Goal: Task Accomplishment & Management: Use online tool/utility

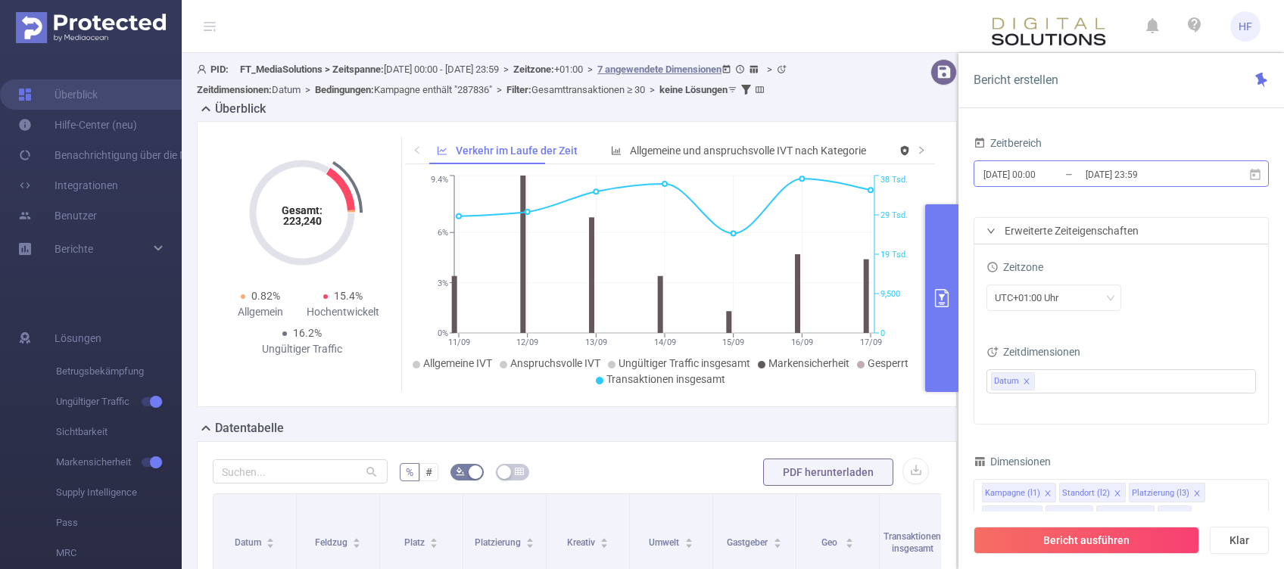
click at [1090, 176] on input "[DATE] 23:59" at bounding box center [1145, 174] width 123 height 20
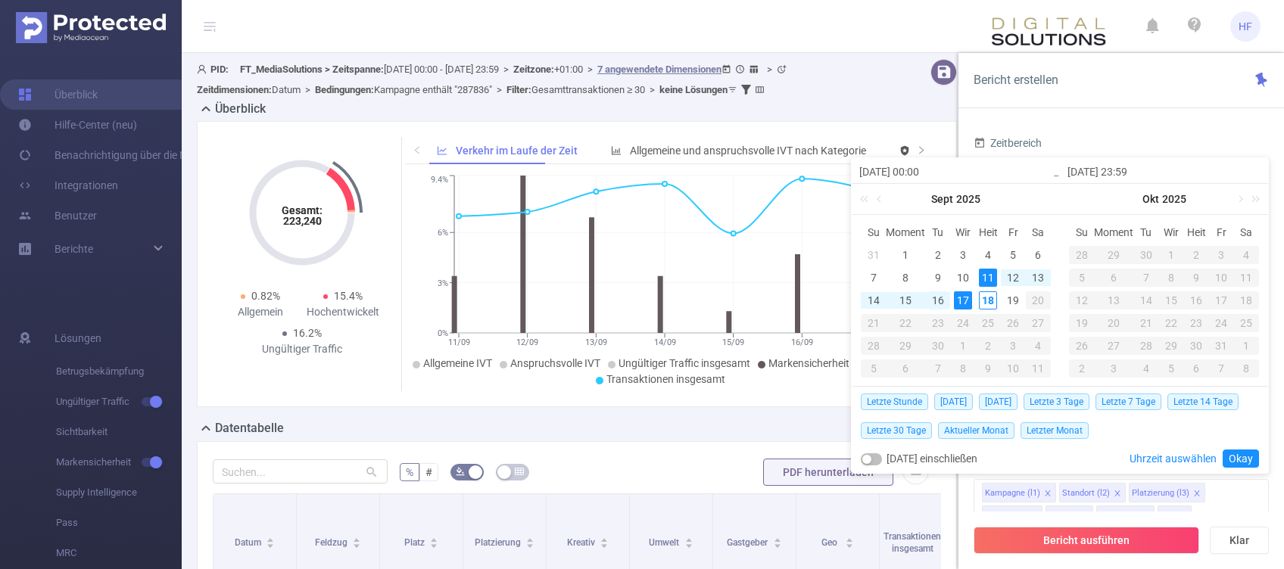
click at [941, 304] on div "16" at bounding box center [938, 301] width 18 height 18
click at [963, 301] on div "17" at bounding box center [963, 301] width 18 height 18
type input "[DATE] 00:00"
click at [959, 297] on div "17" at bounding box center [963, 301] width 18 height 18
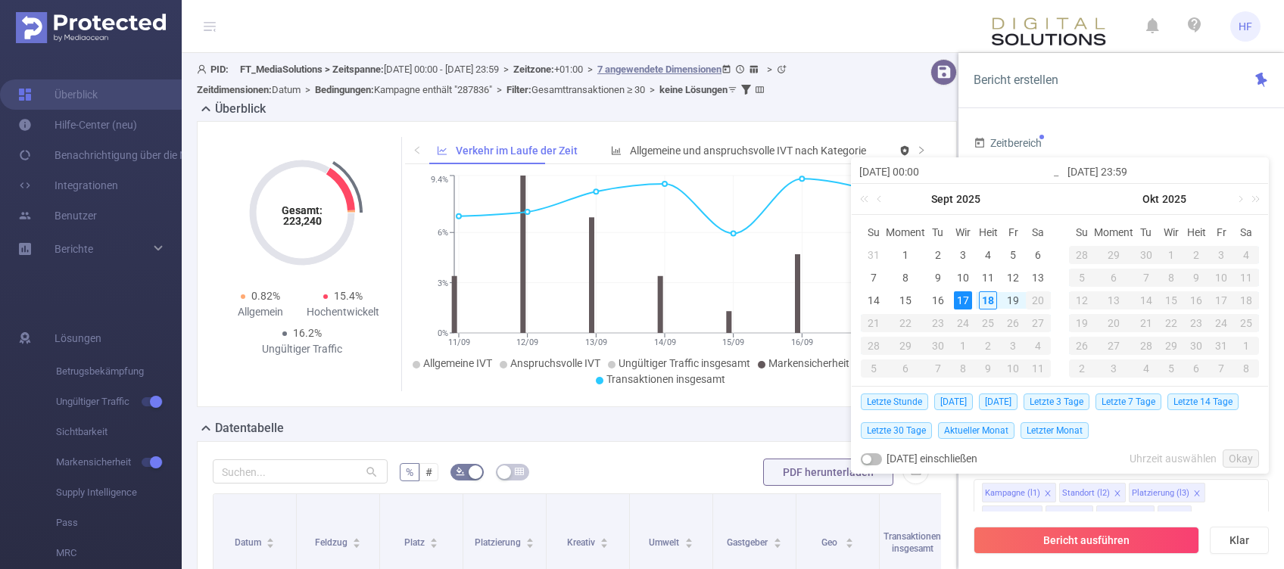
click at [963, 301] on div "17" at bounding box center [963, 301] width 18 height 18
type input "[DATE] 00:00"
click at [1247, 460] on link "Okay" at bounding box center [1241, 459] width 36 height 18
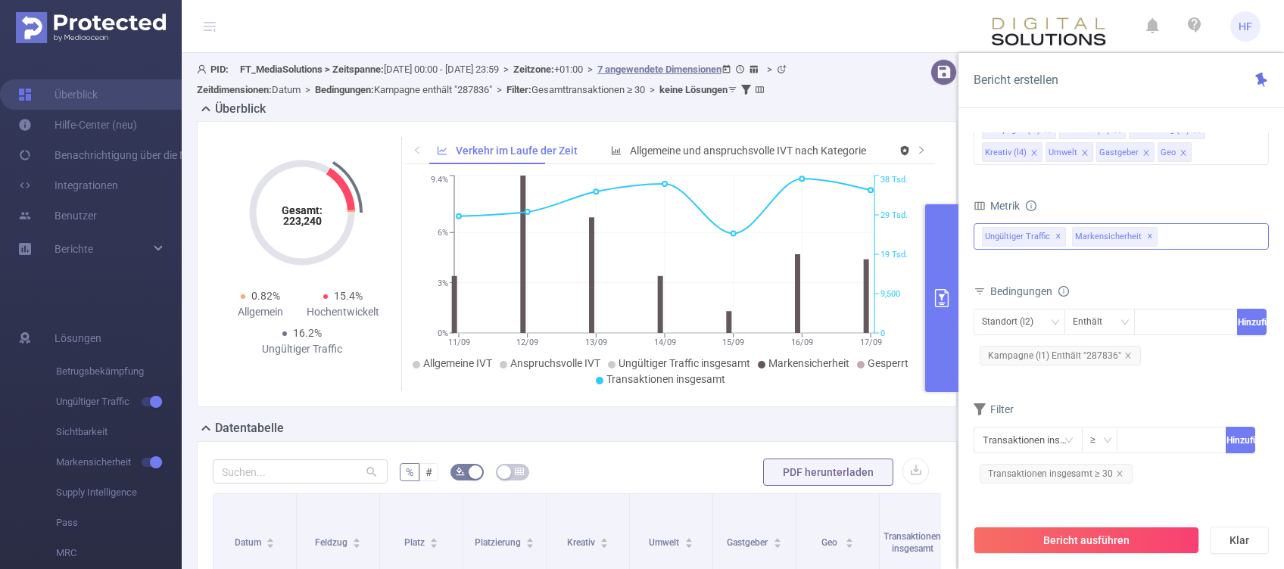
click at [1056, 236] on span "✕" at bounding box center [1059, 237] width 6 height 18
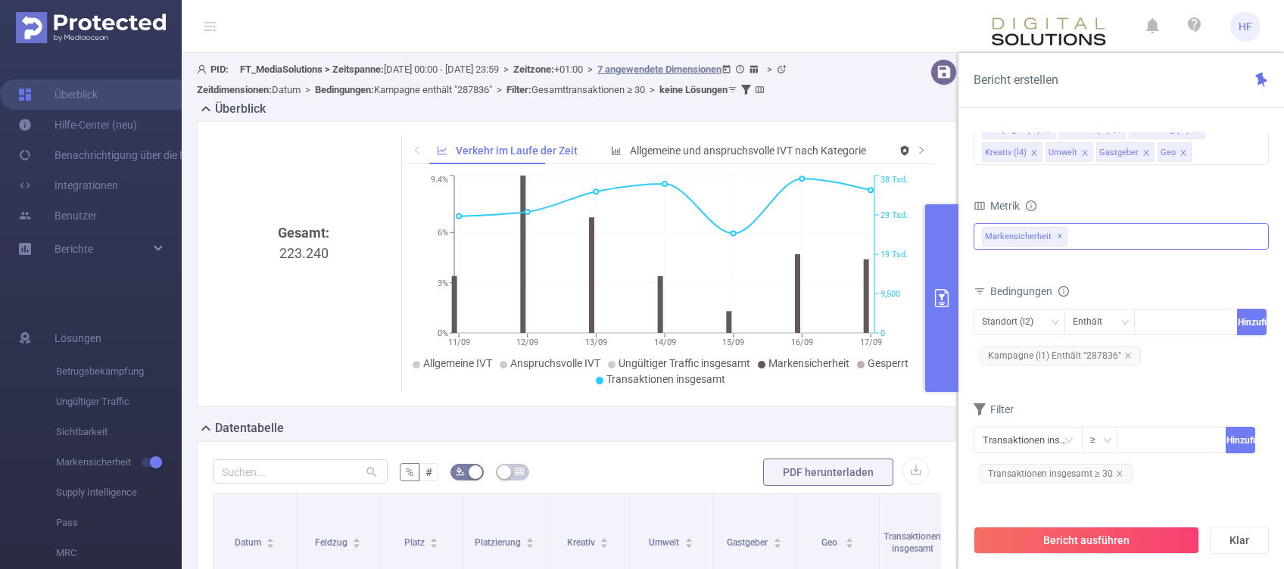
click at [1057, 236] on span "✕" at bounding box center [1060, 237] width 6 height 18
click at [1054, 236] on div at bounding box center [1121, 238] width 295 height 24
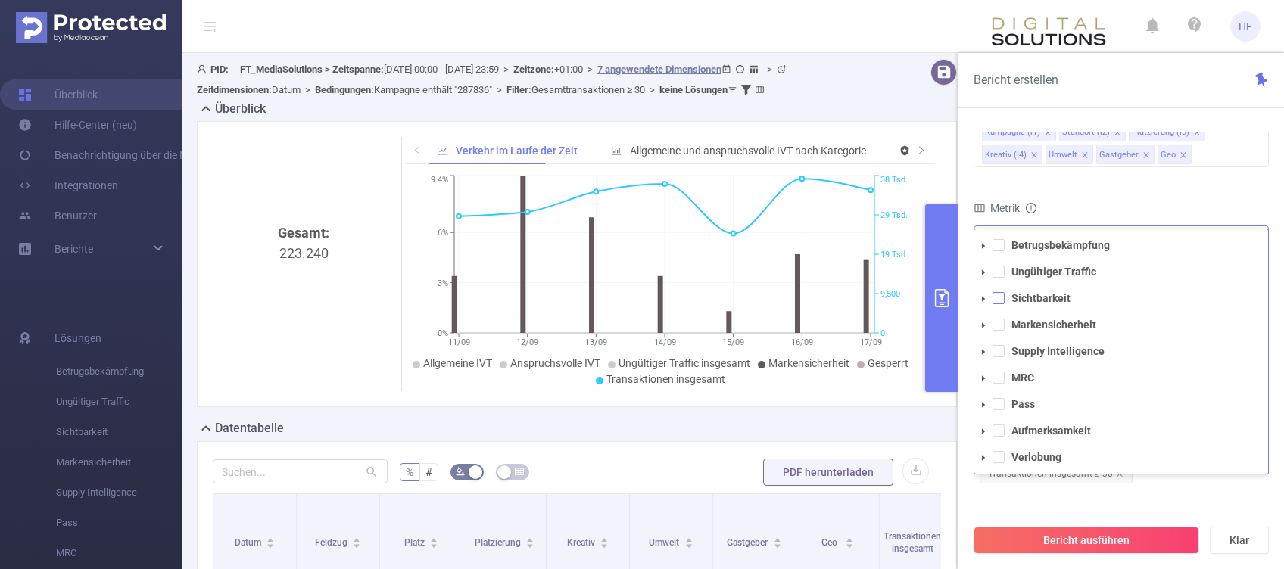
click at [1000, 303] on span at bounding box center [999, 298] width 12 height 12
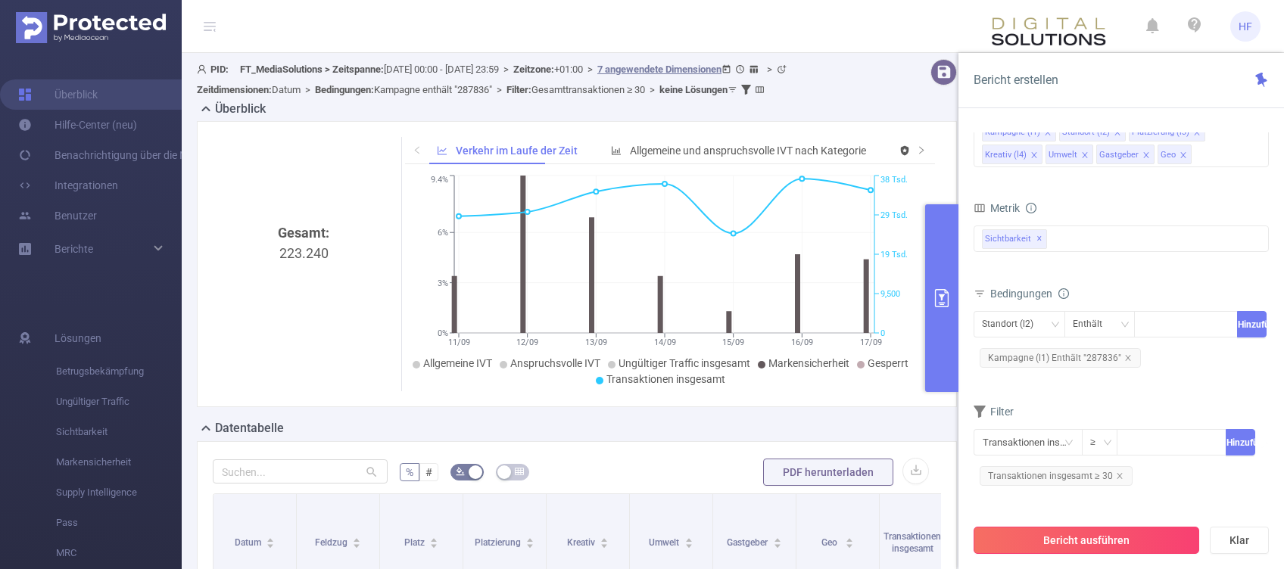
click at [1089, 533] on button "Bericht ausführen" at bounding box center [1087, 540] width 226 height 27
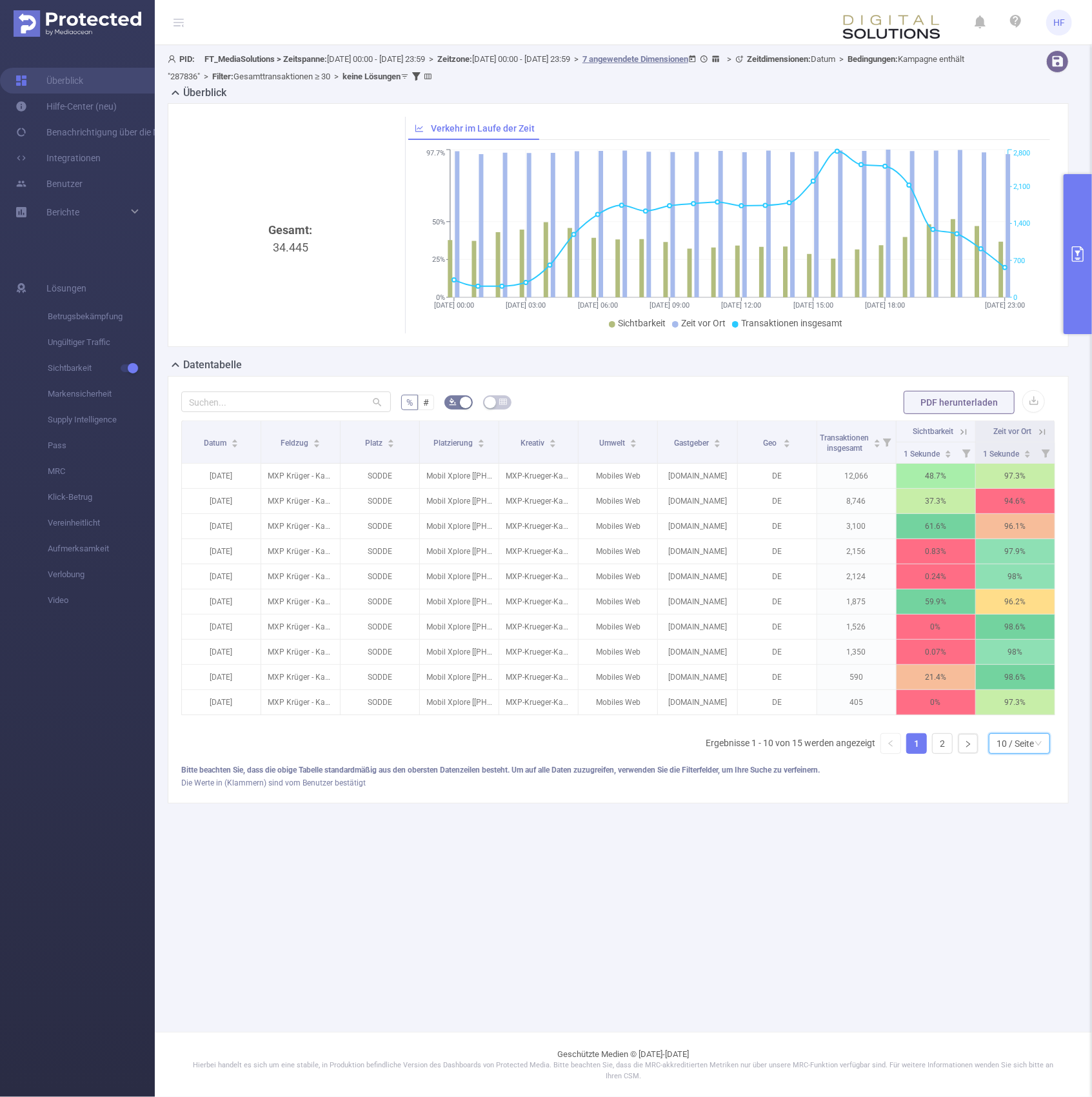
click at [1024, 485] on div "10 / Seite" at bounding box center [1015, 744] width 37 height 20
click at [1022, 485] on li "50 / Seite" at bounding box center [1018, 736] width 62 height 20
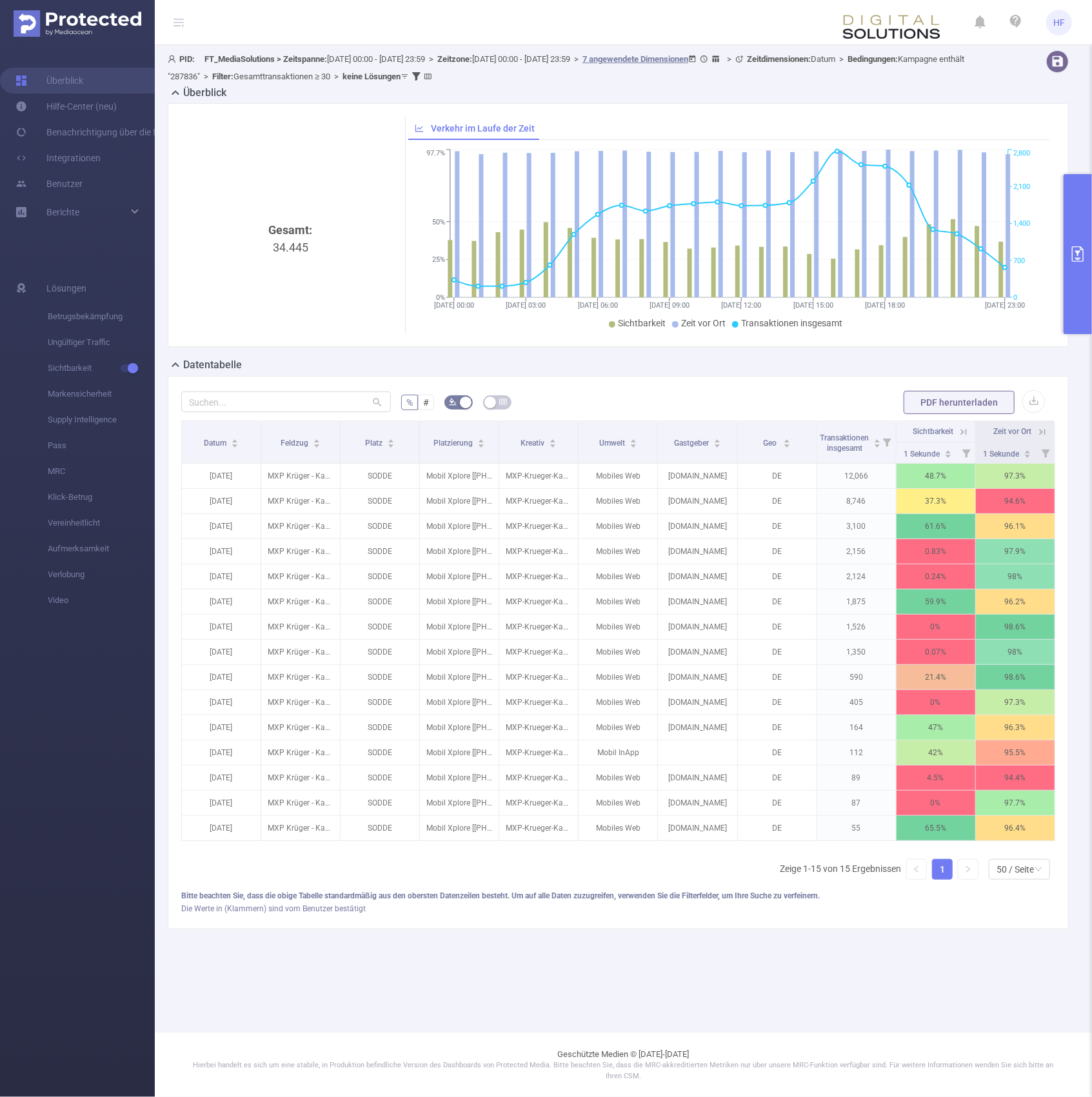
click at [965, 431] on icon at bounding box center [963, 433] width 12 height 12
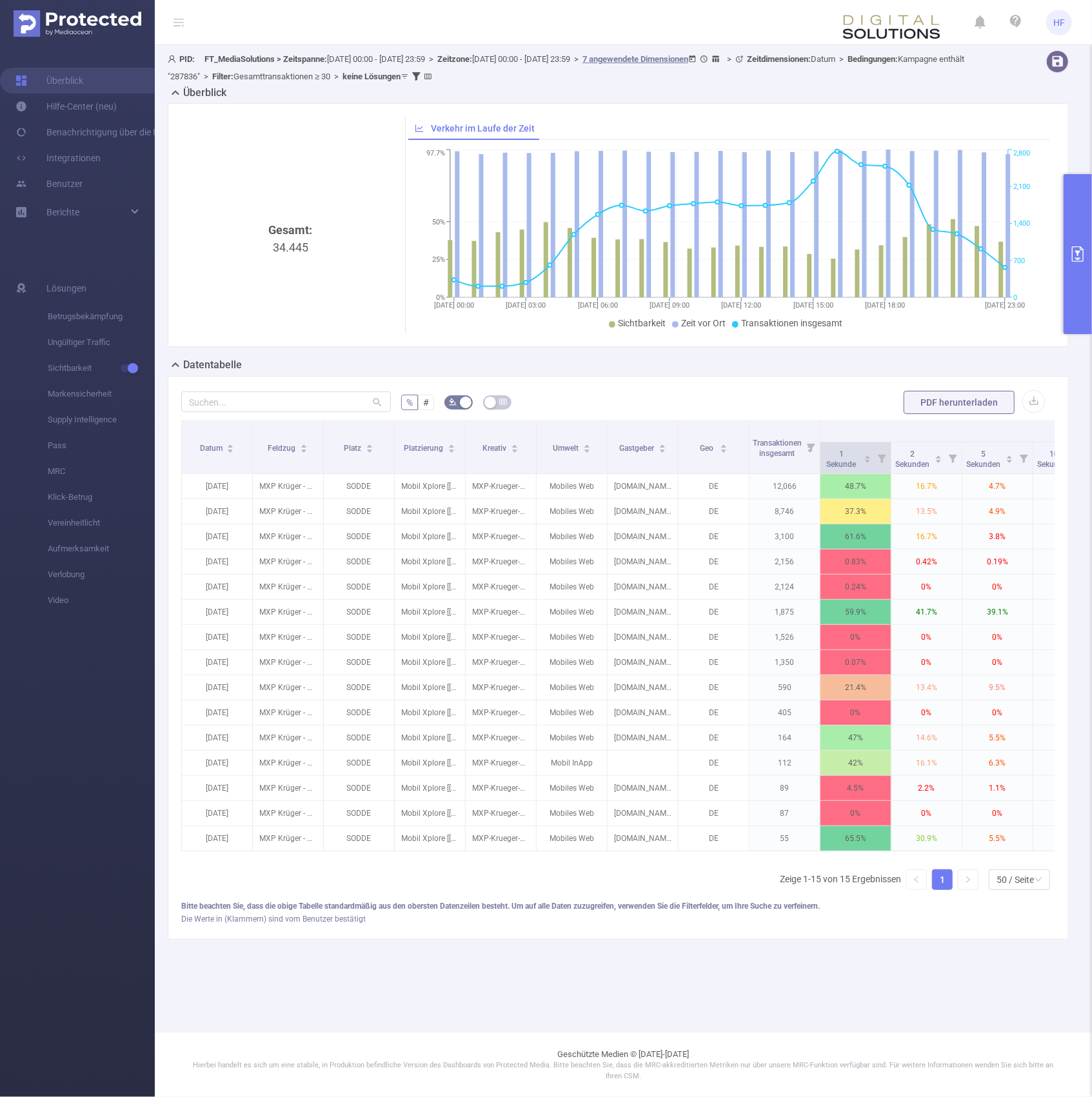
click at [880, 459] on icon at bounding box center [882, 459] width 9 height 9
click at [867, 457] on icon "Symbol: Einfügezeichen" at bounding box center [868, 457] width 7 height 7
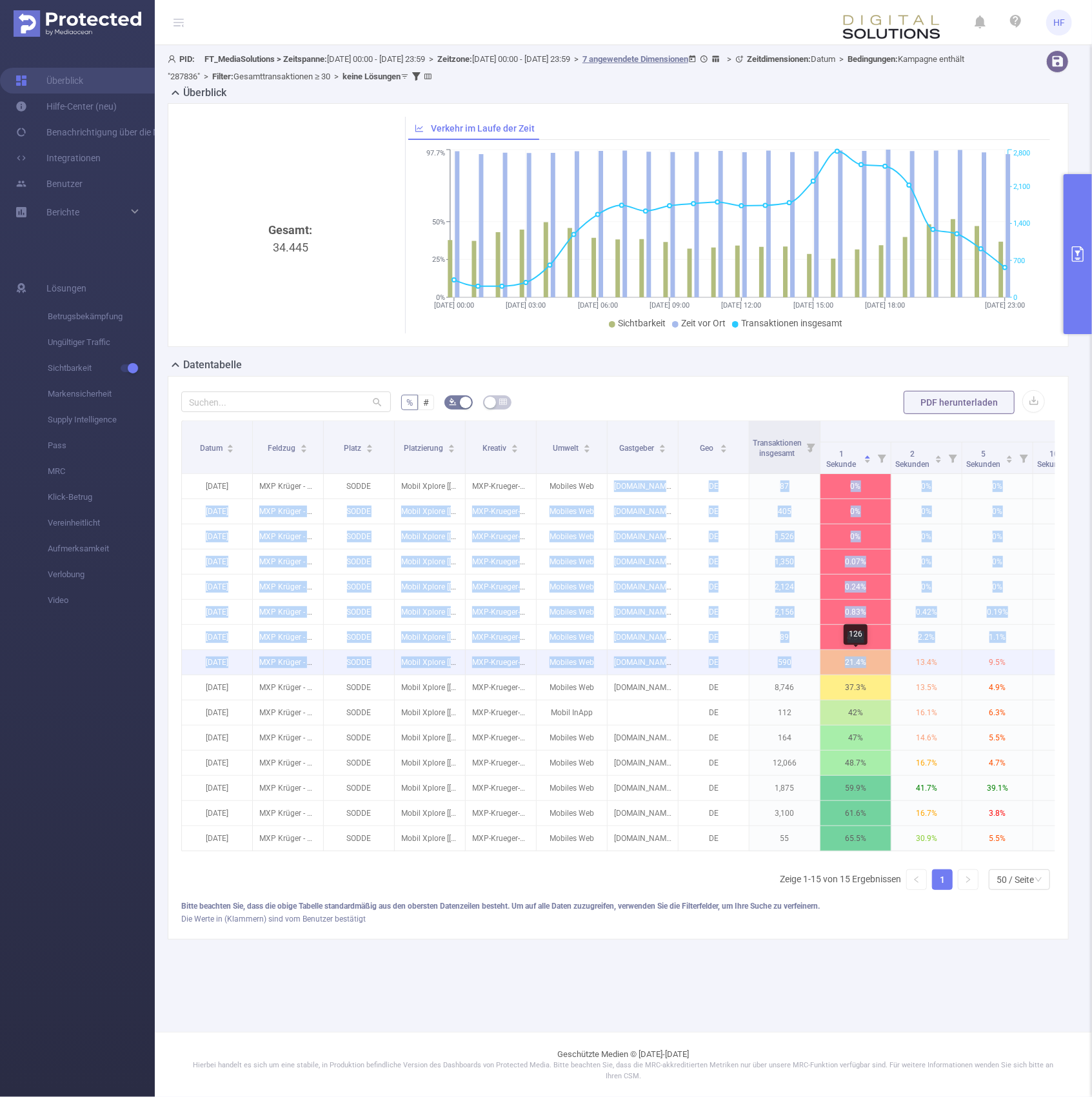
drag, startPoint x: 618, startPoint y: 489, endPoint x: 877, endPoint y: 660, distance: 310.4
click at [877, 485] on tbody "[DATE] MXP Krüger - Kaba Riegel und Tafelschokolade Markenimage Q3 2025 [287836…" at bounding box center [820, 663] width 1277 height 377
copy tbody "loremipsum.do SI 22 8% 8% 4% 3% 9% 9% 3% 5% 26.1% 3684-28-47 AME Consec - Adip …"
click at [787, 374] on div "Datentabelle" at bounding box center [624, 365] width 911 height 18
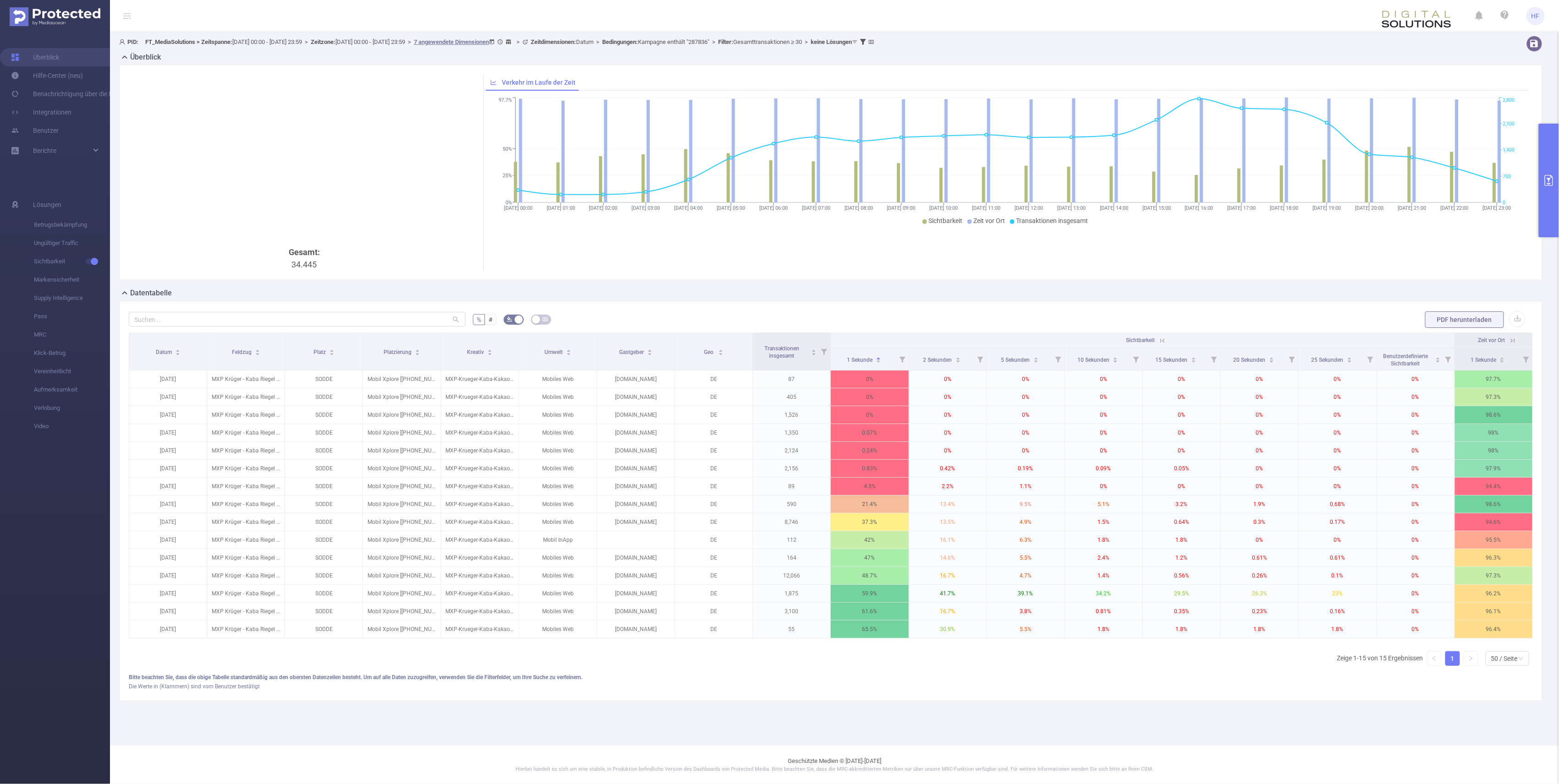
click at [776, 160] on button "primary" at bounding box center [1549, 180] width 20 height 114
